Goal: Navigation & Orientation: Find specific page/section

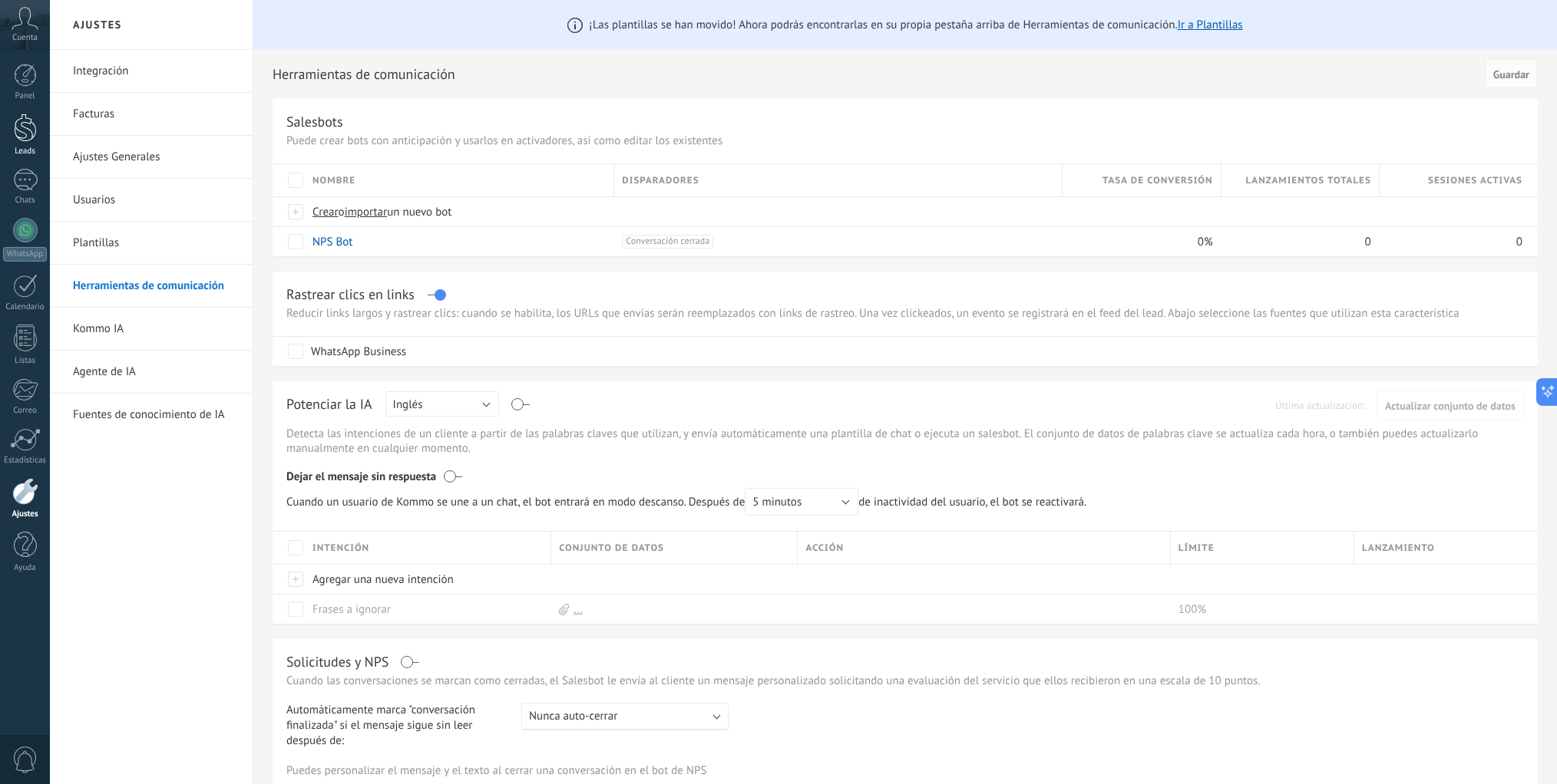
click at [25, 131] on div at bounding box center [26, 127] width 23 height 28
